Goal: Book appointment/travel/reservation

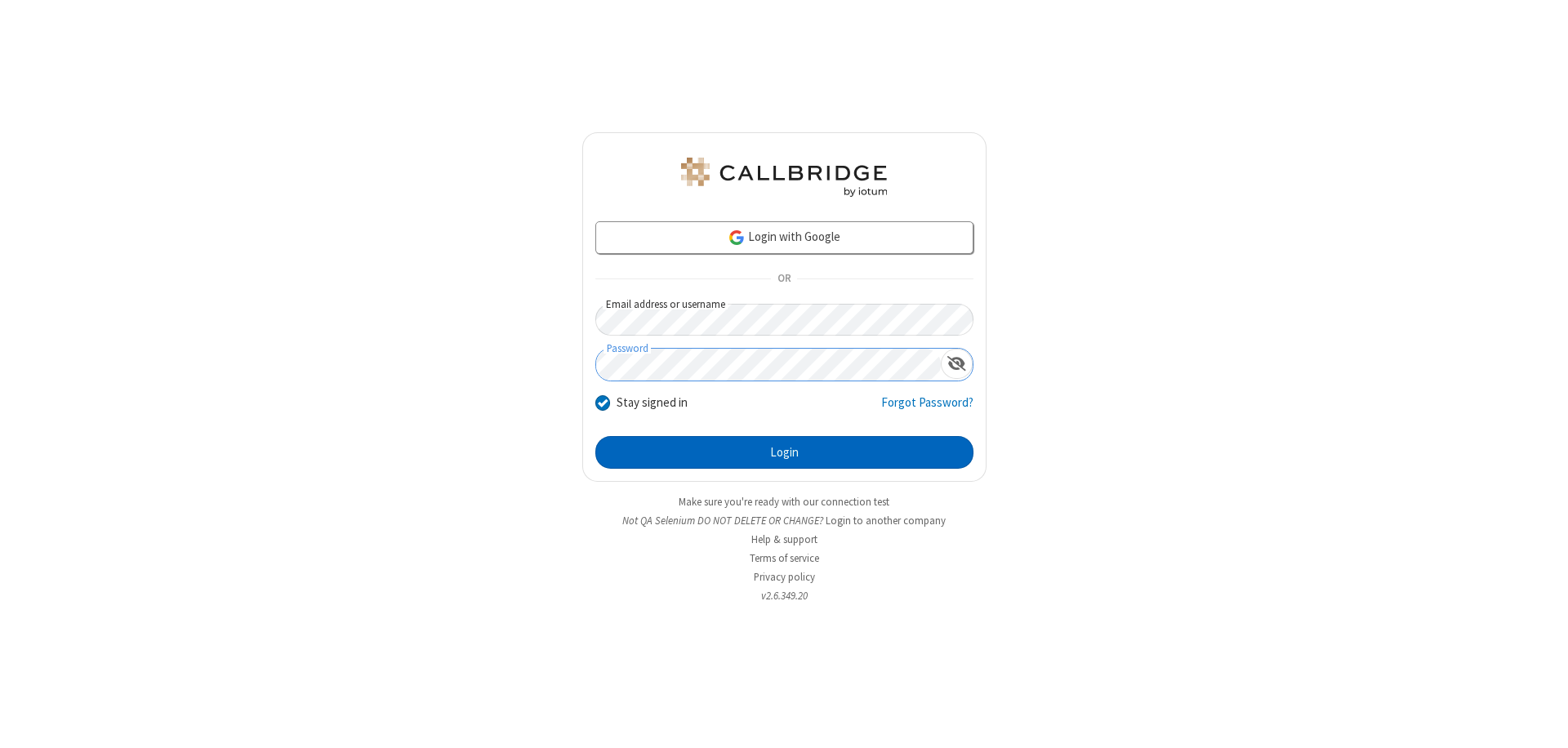
click at [784, 453] on button "Login" at bounding box center [784, 452] width 378 height 32
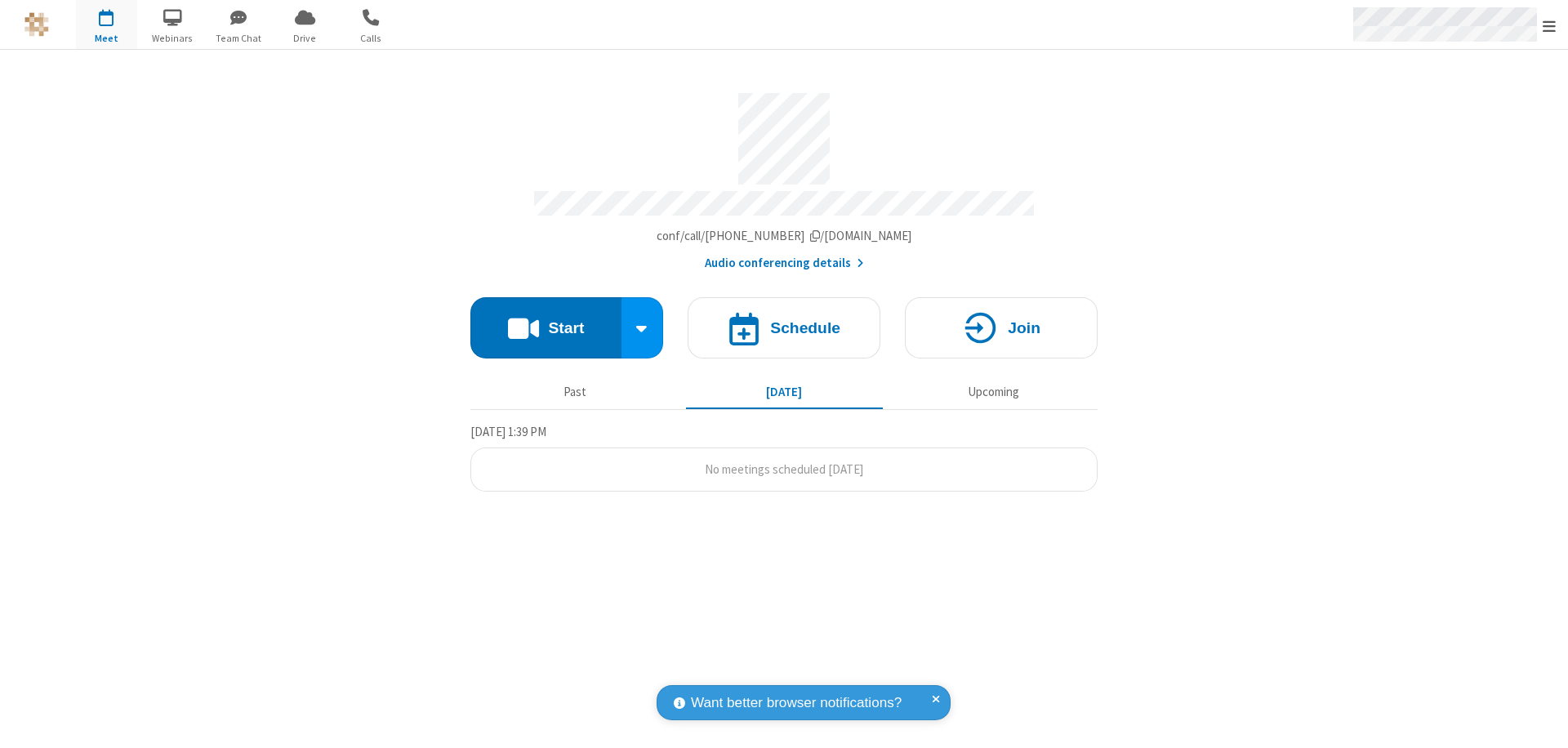
click at [1549, 26] on span "Open menu" at bounding box center [1550, 26] width 13 height 16
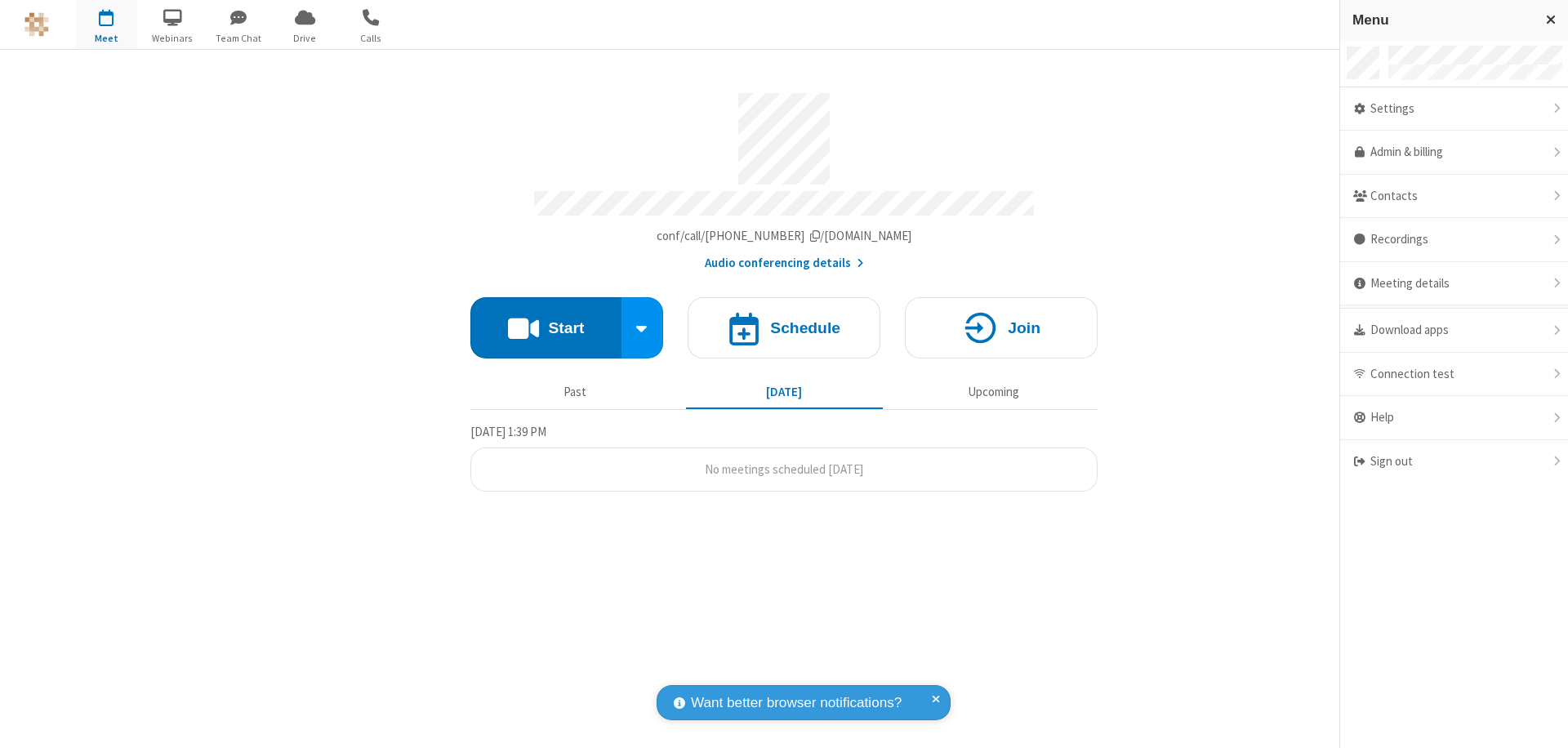
click at [107, 25] on span "button" at bounding box center [107, 16] width 61 height 28
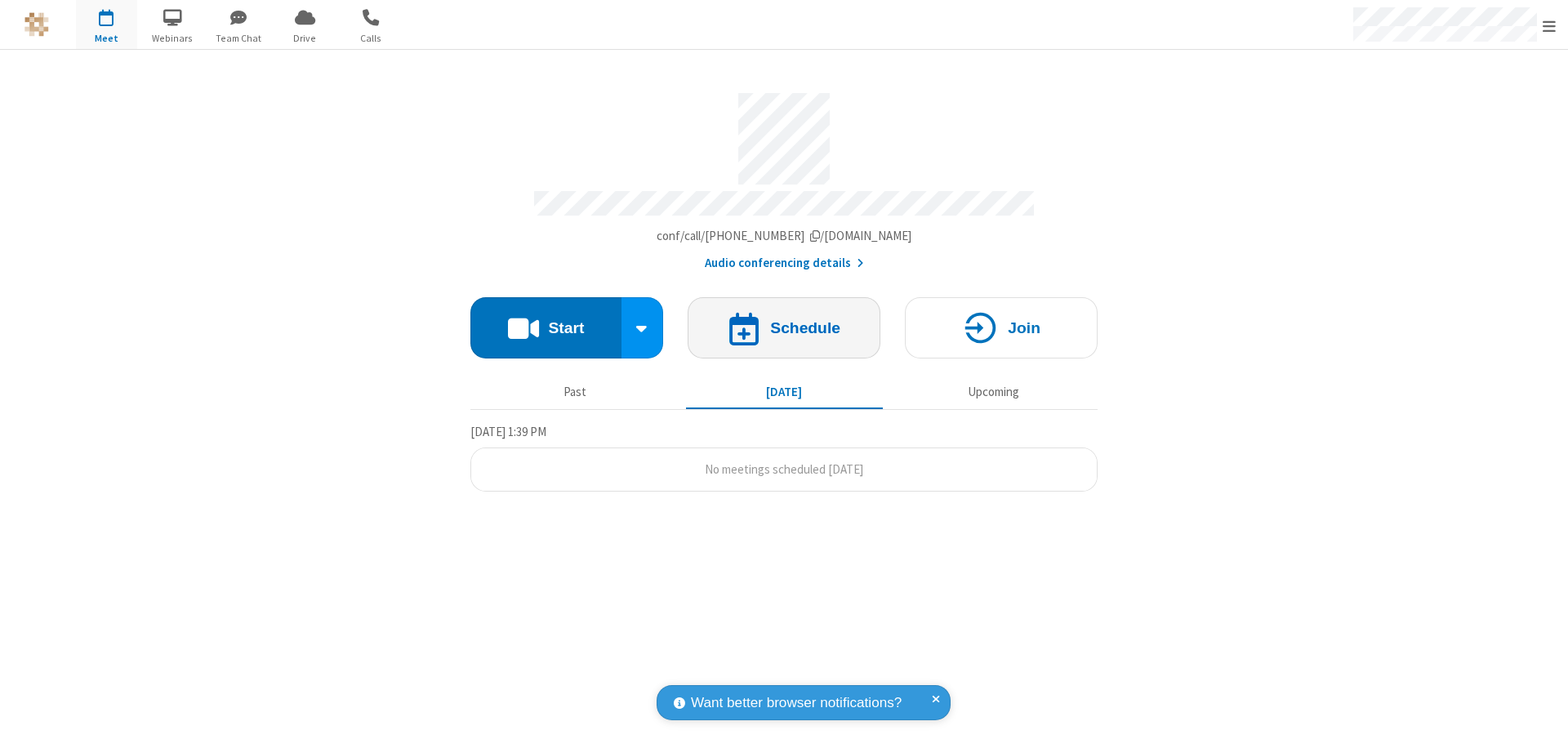
click at [784, 321] on h4 "Schedule" at bounding box center [806, 328] width 70 height 15
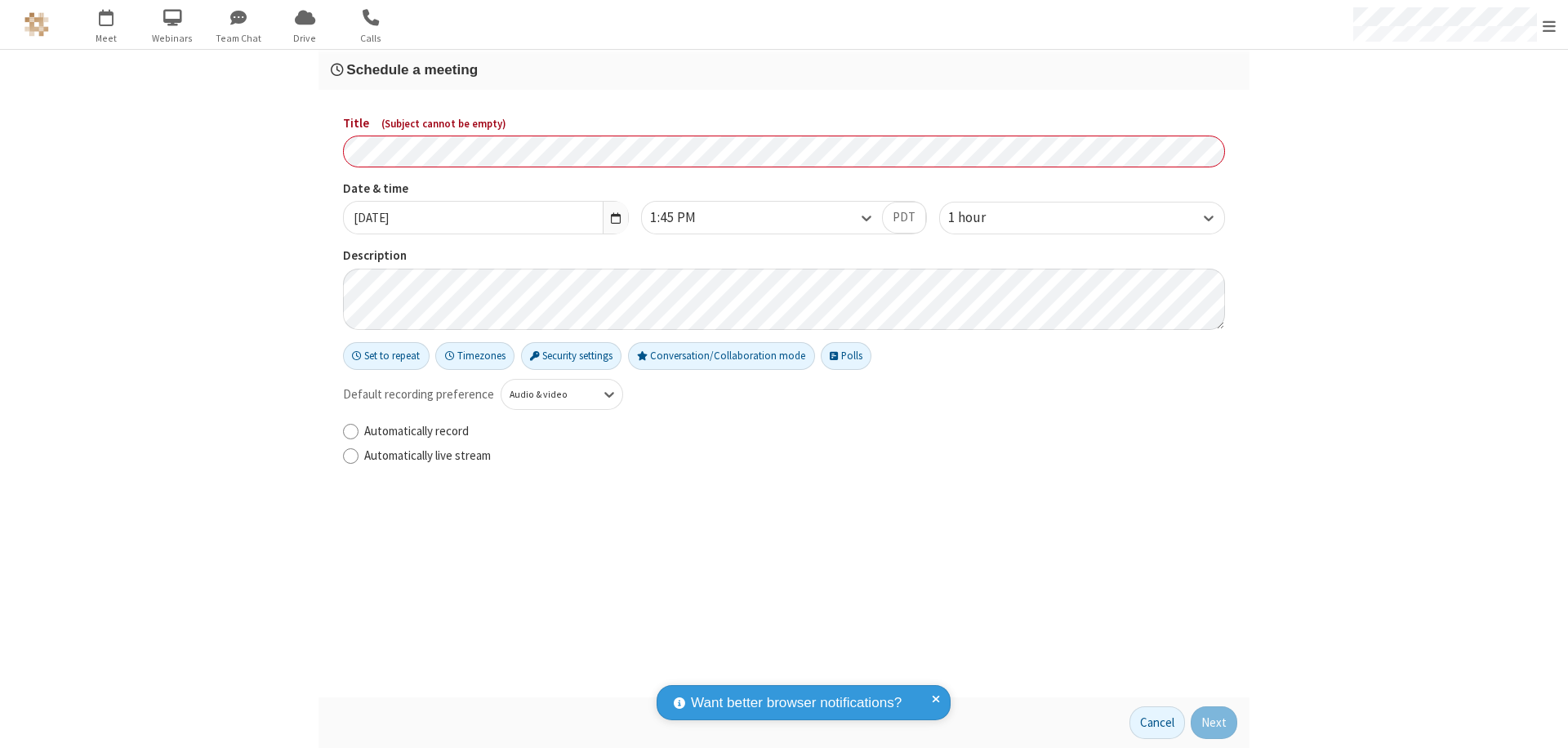
click at [784, 69] on h3 "Schedule a meeting" at bounding box center [784, 69] width 907 height 15
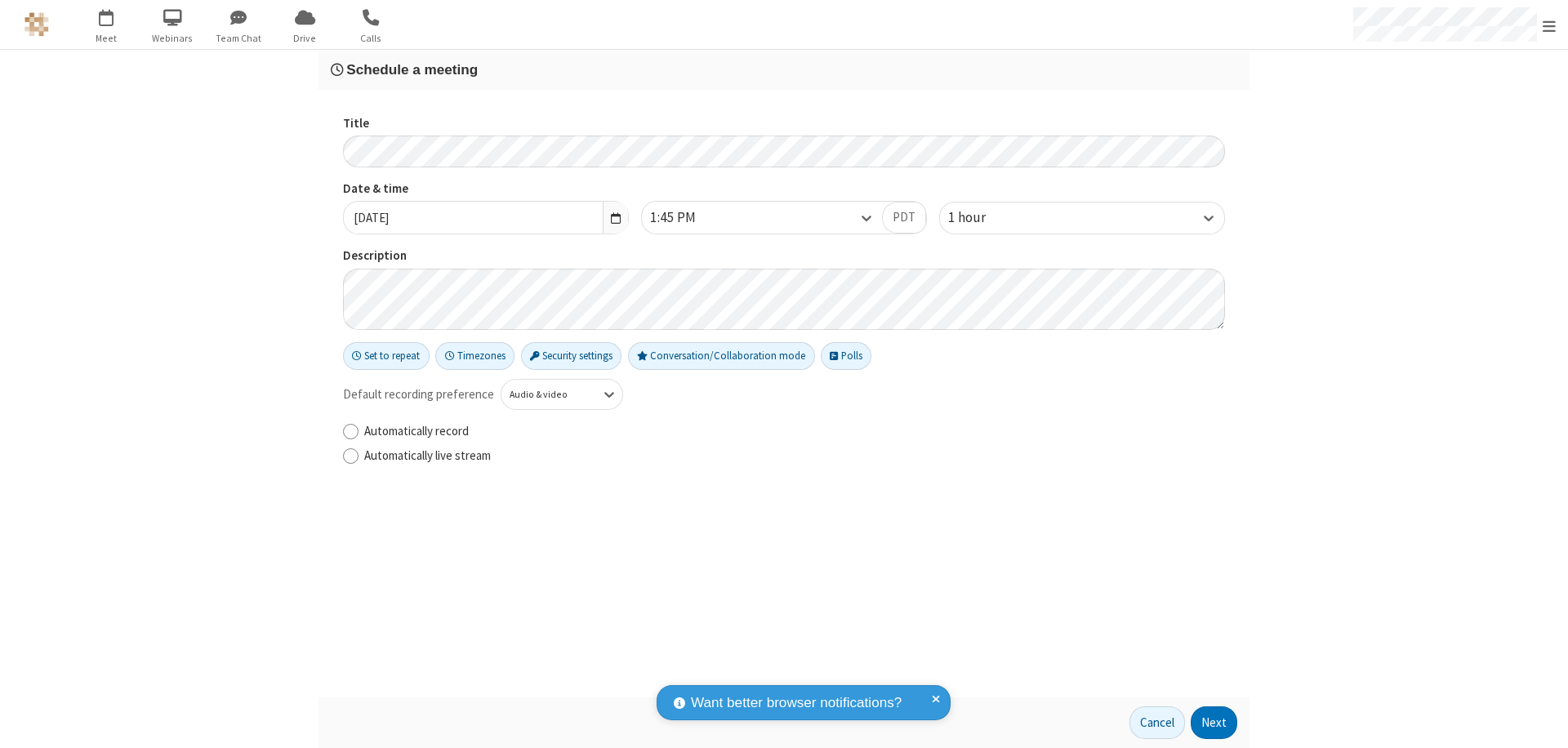
click at [1215, 723] on button "Next" at bounding box center [1214, 723] width 47 height 32
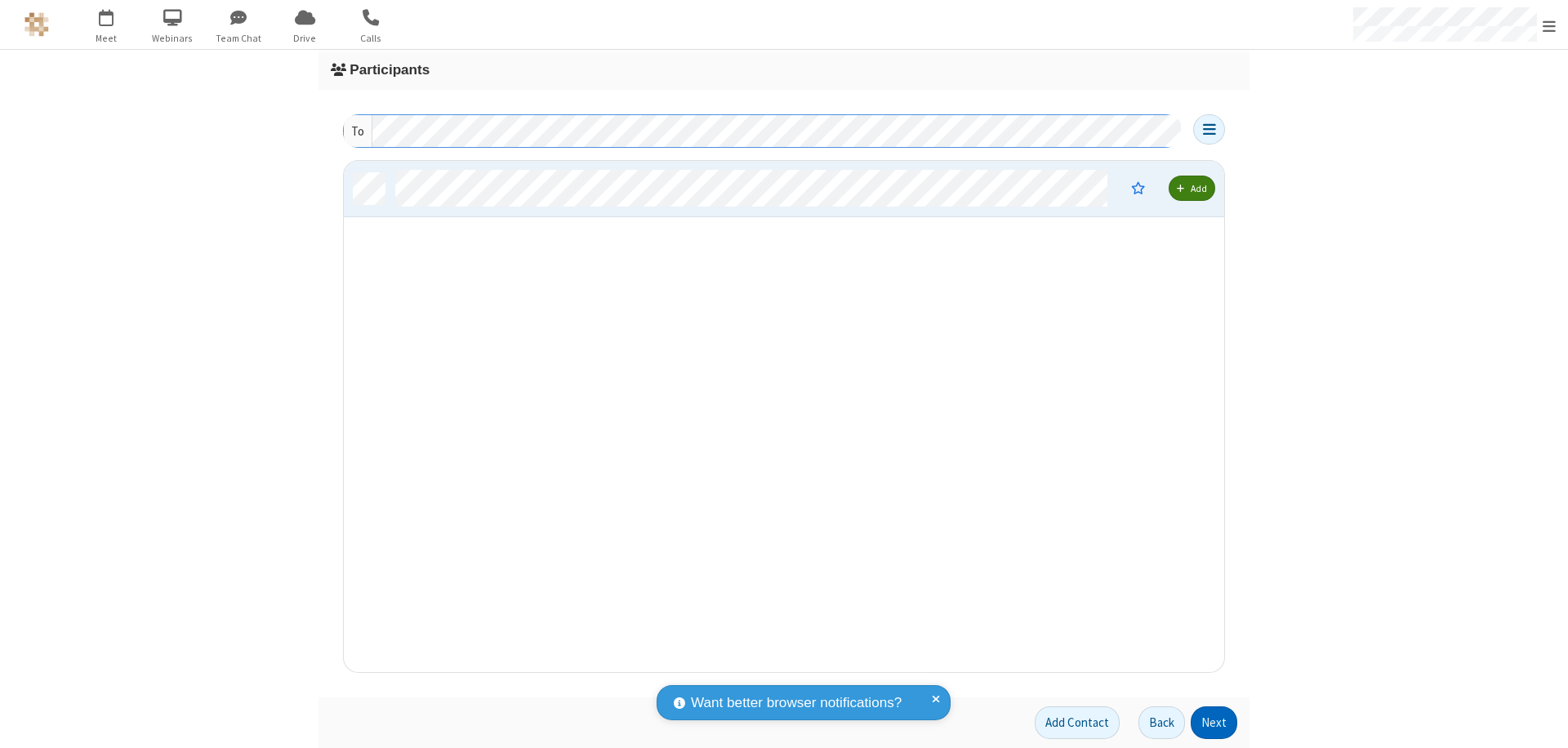
click at [1215, 723] on button "Next" at bounding box center [1214, 723] width 47 height 32
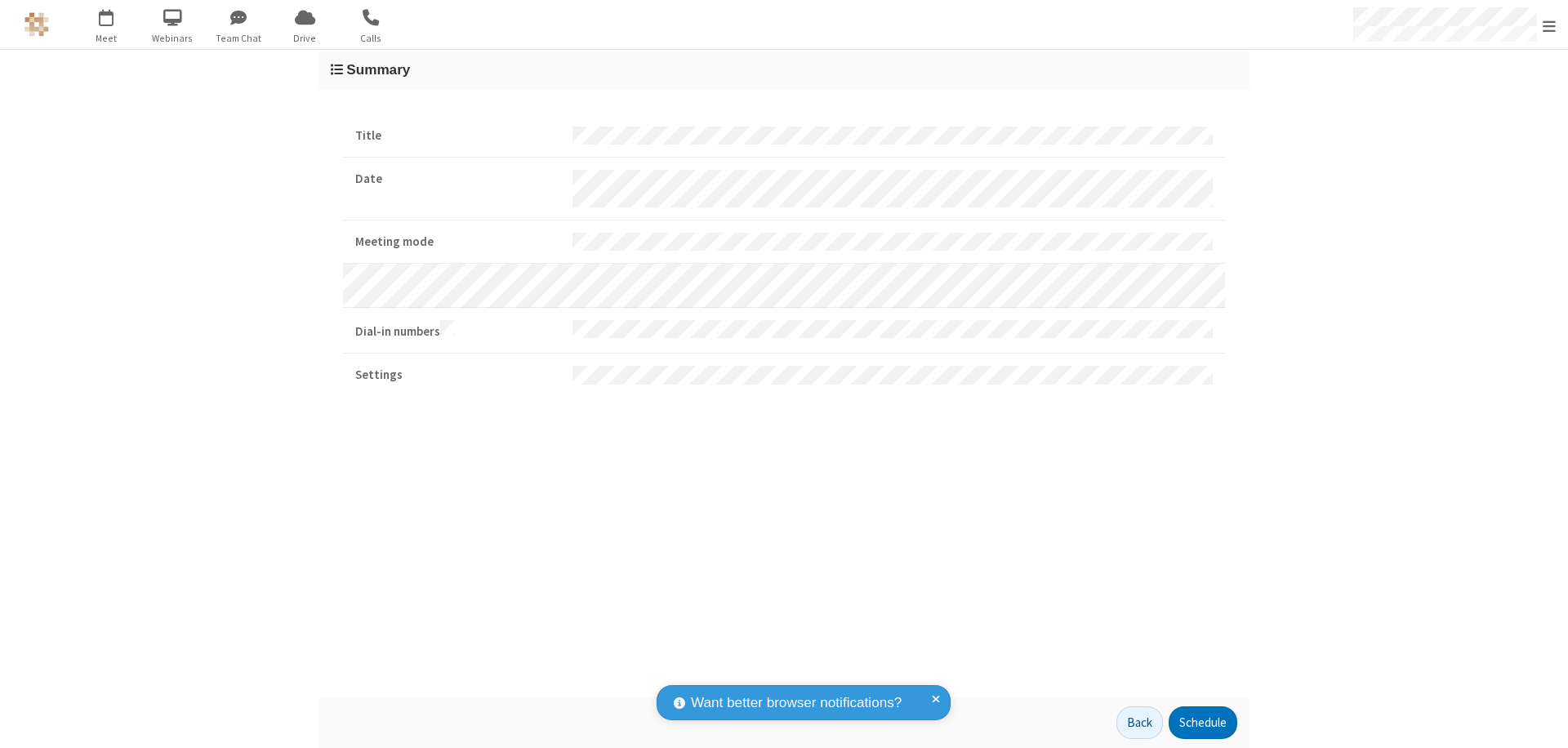
click at [1203, 723] on button "Schedule" at bounding box center [1203, 723] width 69 height 32
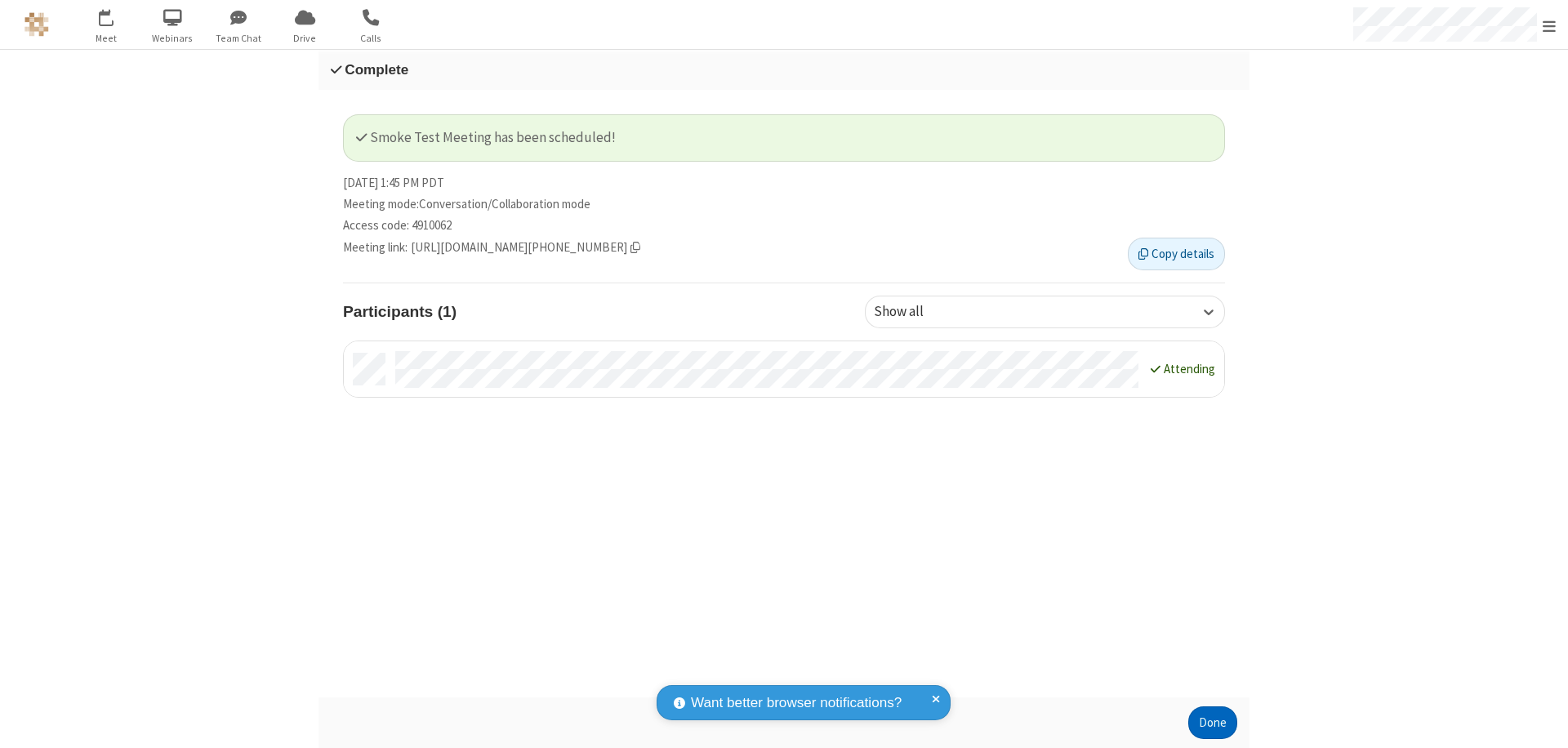
click at [1213, 723] on button "Done" at bounding box center [1213, 723] width 49 height 32
